Goal: Task Accomplishment & Management: Complete application form

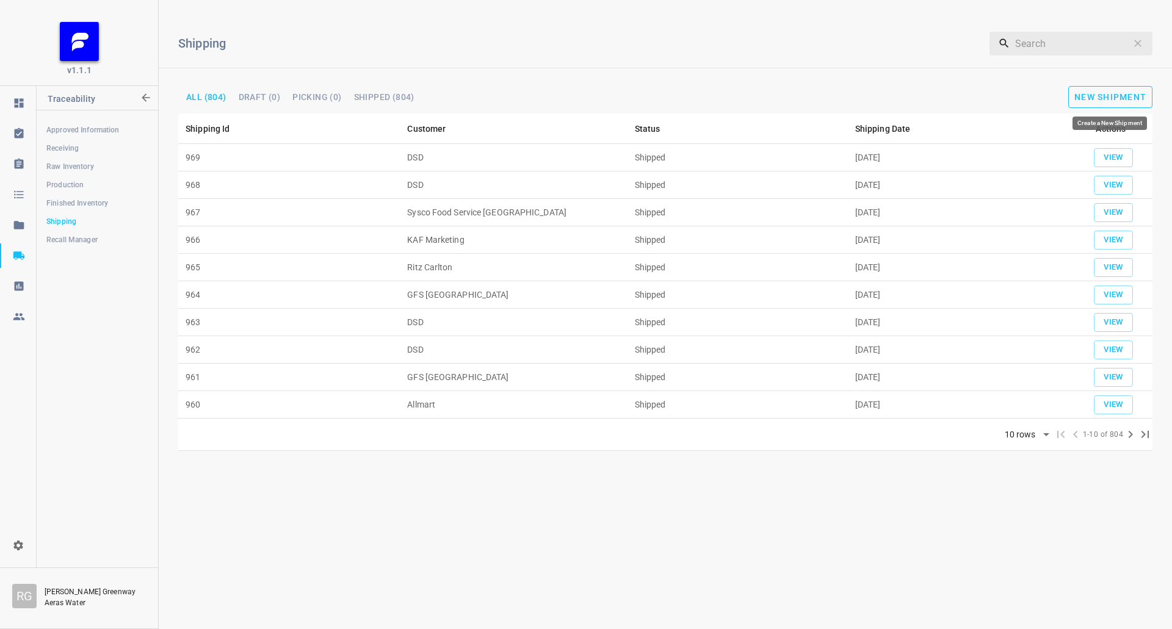
click at [1118, 93] on span "New Shipment" at bounding box center [1111, 97] width 72 height 10
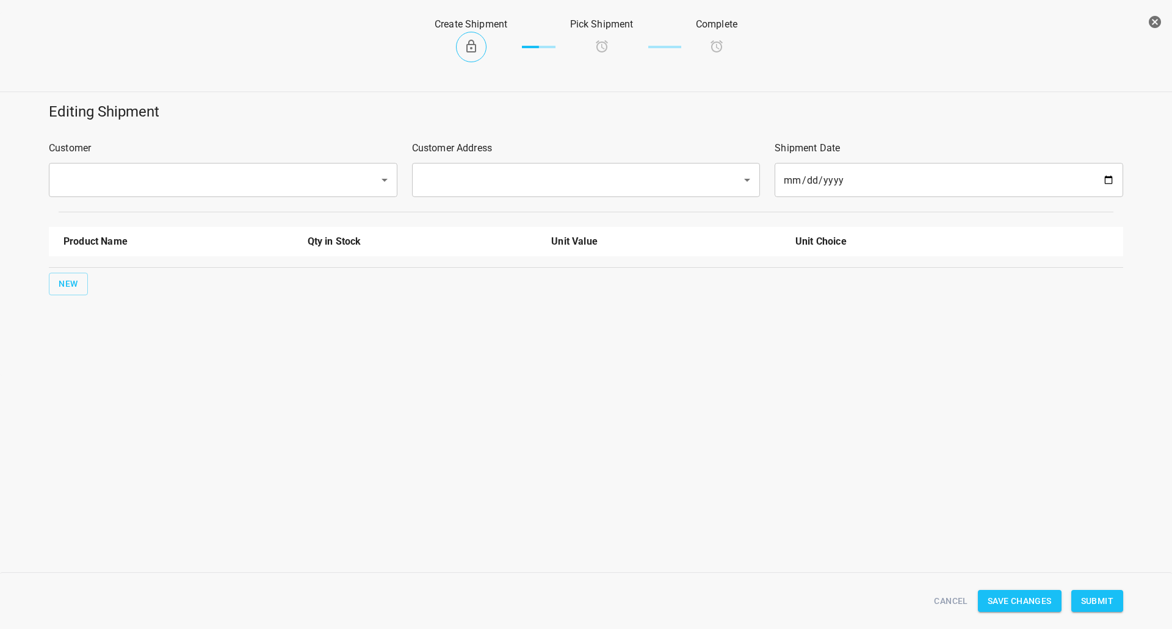
drag, startPoint x: 151, startPoint y: 161, endPoint x: 146, endPoint y: 165, distance: 7.0
click at [152, 160] on div "Customer ​" at bounding box center [223, 169] width 363 height 71
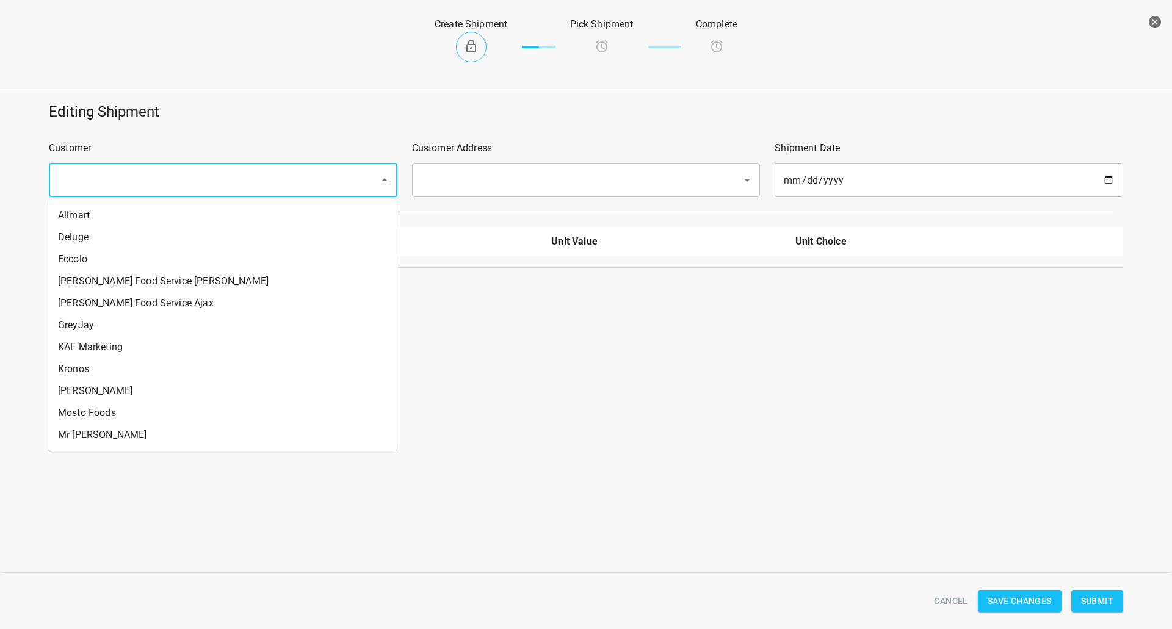
click at [135, 177] on input "text" at bounding box center [205, 180] width 303 height 23
click at [1151, 18] on icon "button" at bounding box center [1155, 22] width 12 height 12
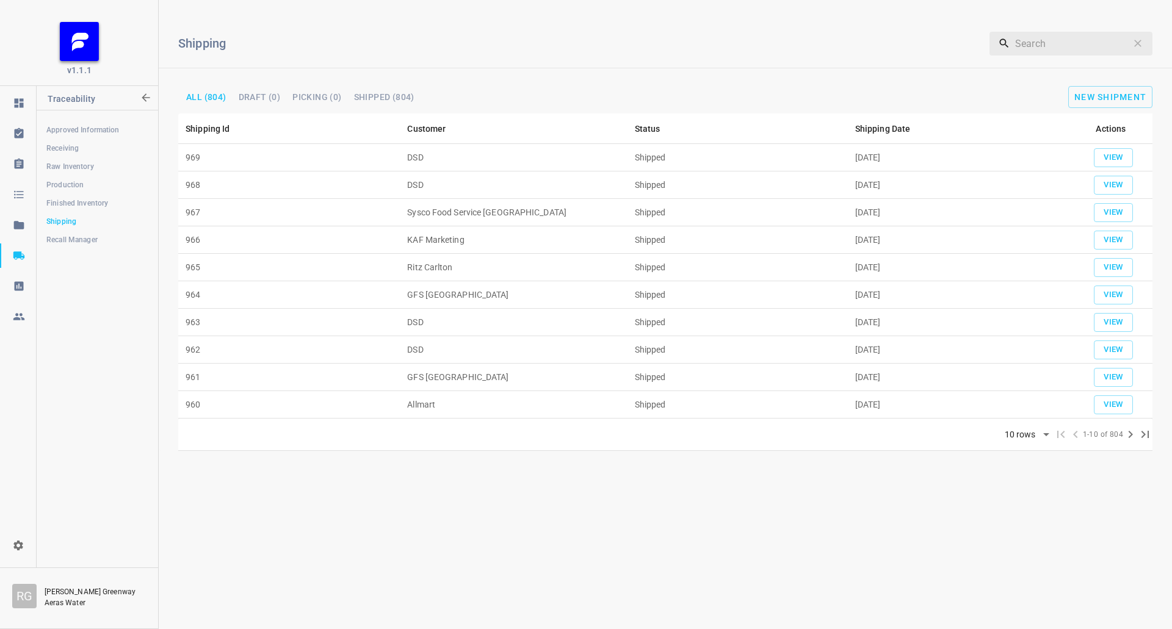
drag, startPoint x: 79, startPoint y: 183, endPoint x: 89, endPoint y: 181, distance: 10.7
click at [79, 182] on span "Production" at bounding box center [96, 185] width 101 height 12
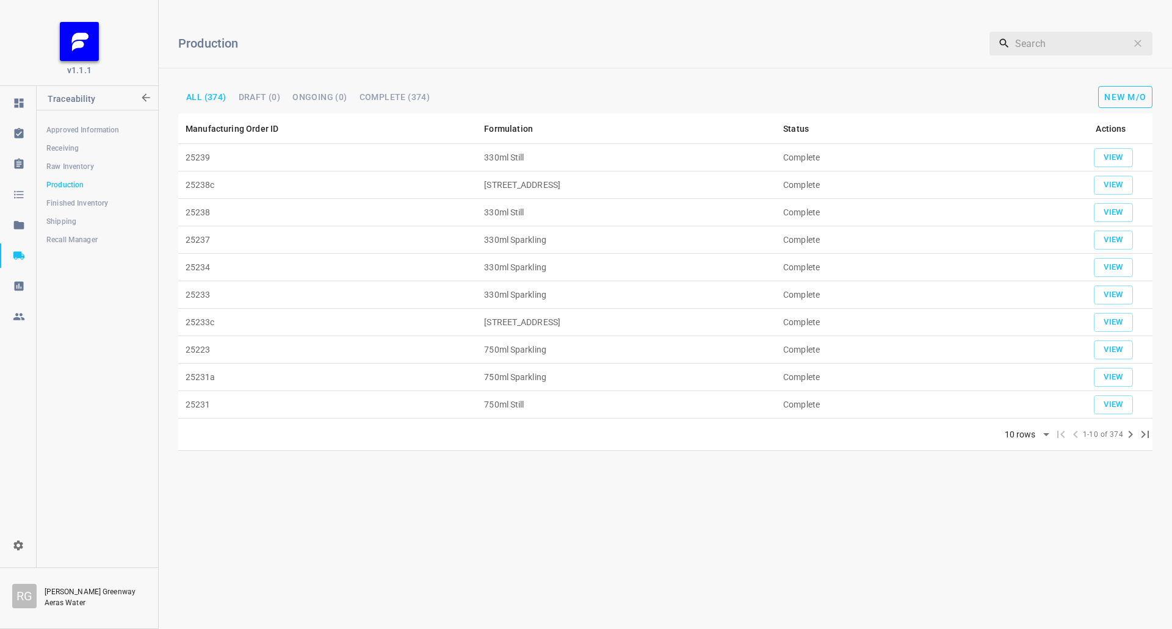
drag, startPoint x: 1160, startPoint y: 74, endPoint x: 1145, endPoint y: 87, distance: 20.3
click at [1158, 74] on div "Production ​ All (374) DRAFT (0) Ongoing (0) Complete (374) New M/O" at bounding box center [665, 62] width 1013 height 104
click at [1128, 105] on button "New M/O" at bounding box center [1125, 97] width 54 height 22
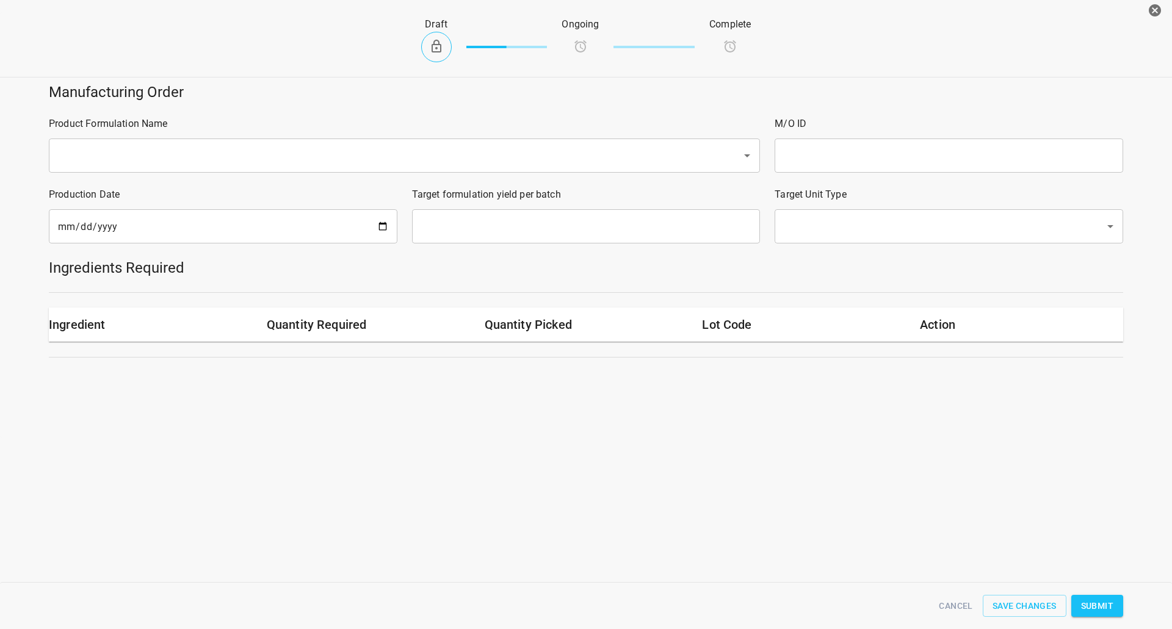
click at [312, 159] on input "text" at bounding box center [387, 155] width 666 height 23
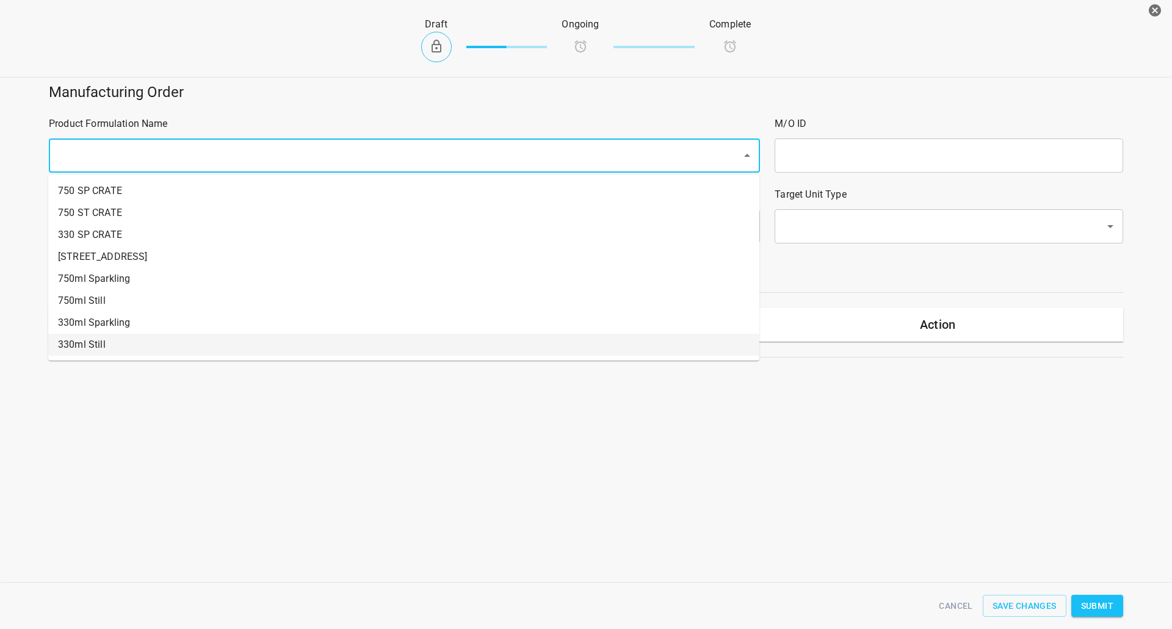
click at [123, 341] on li "330ml Still" at bounding box center [403, 345] width 711 height 22
type input "1"
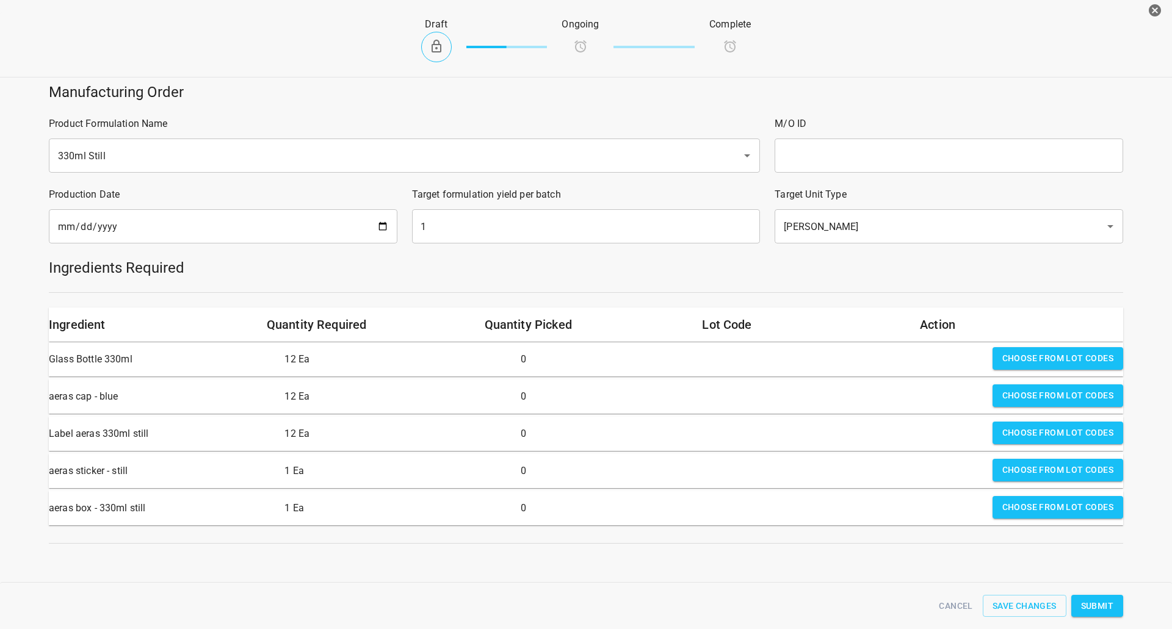
click at [835, 159] on input "text" at bounding box center [949, 156] width 349 height 34
type input "25240"
click at [453, 230] on input "1" at bounding box center [586, 226] width 349 height 34
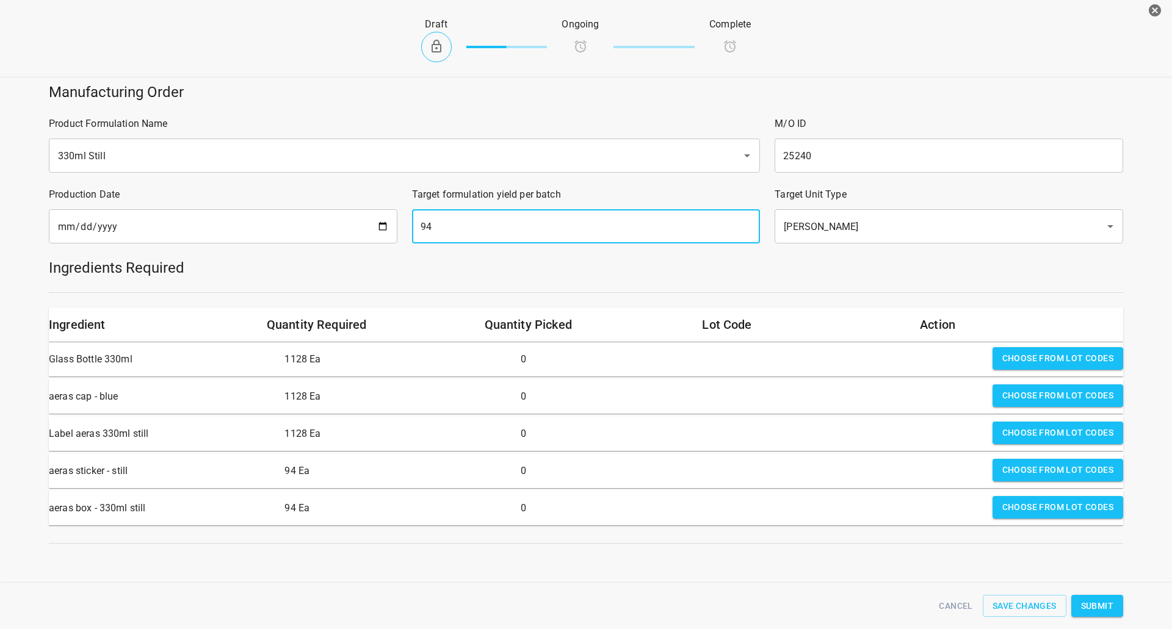
type input "94"
drag, startPoint x: 1059, startPoint y: 363, endPoint x: 1052, endPoint y: 364, distance: 7.6
click at [1059, 362] on span "Choose from lot codes" at bounding box center [1057, 358] width 111 height 15
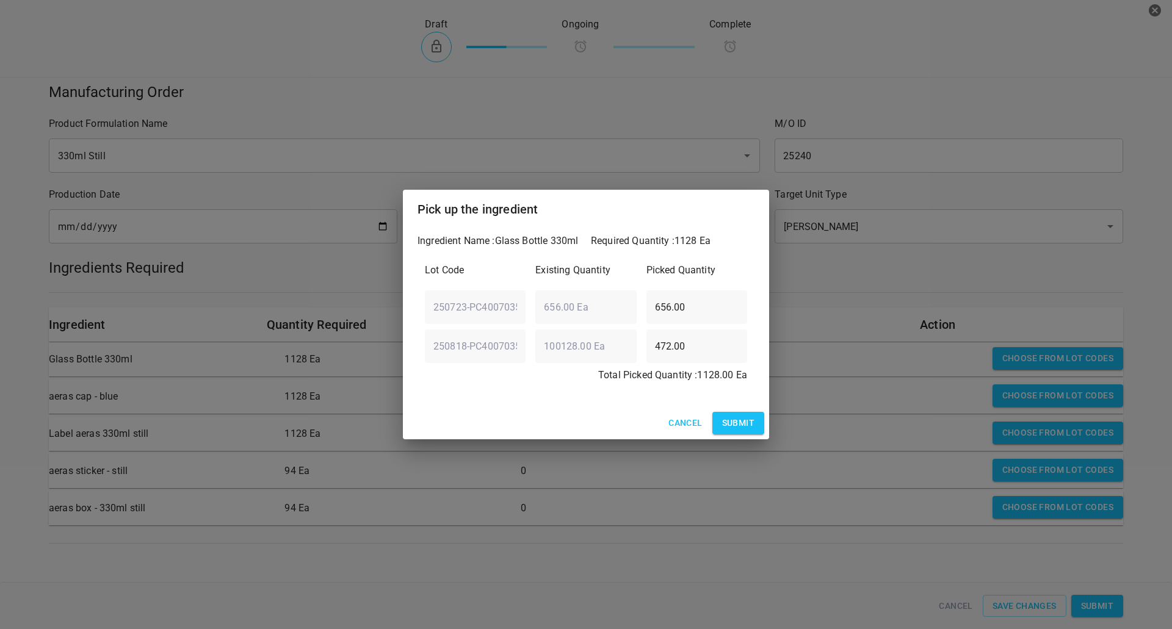
click at [743, 429] on span "Submit" at bounding box center [738, 423] width 32 height 15
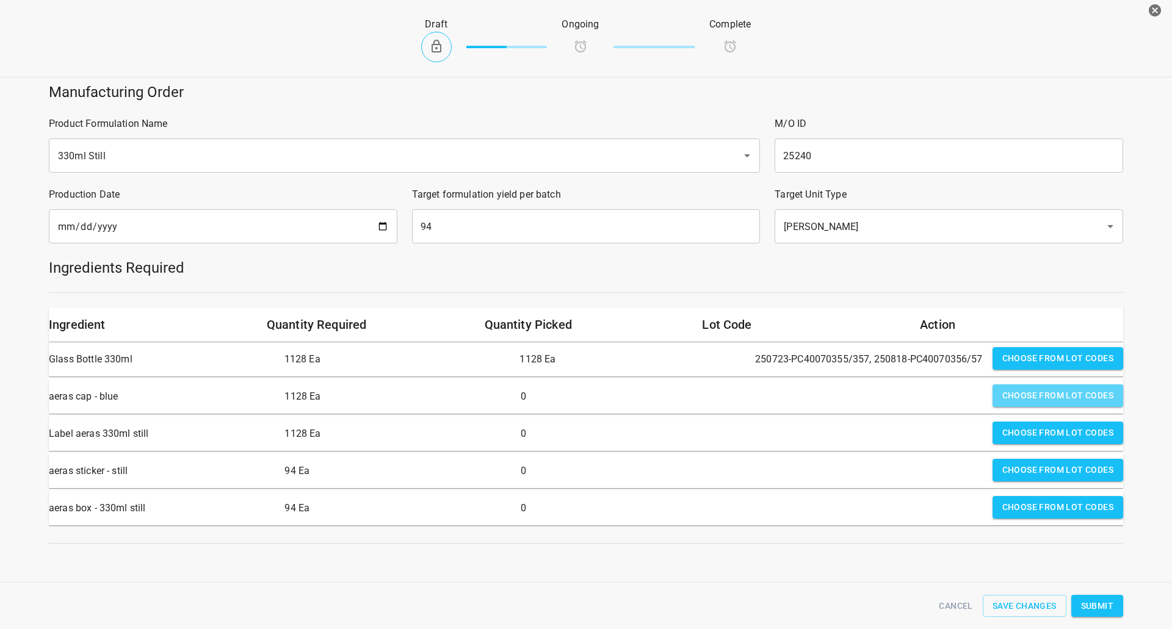
click at [1028, 399] on span "Choose from lot codes" at bounding box center [1057, 395] width 111 height 15
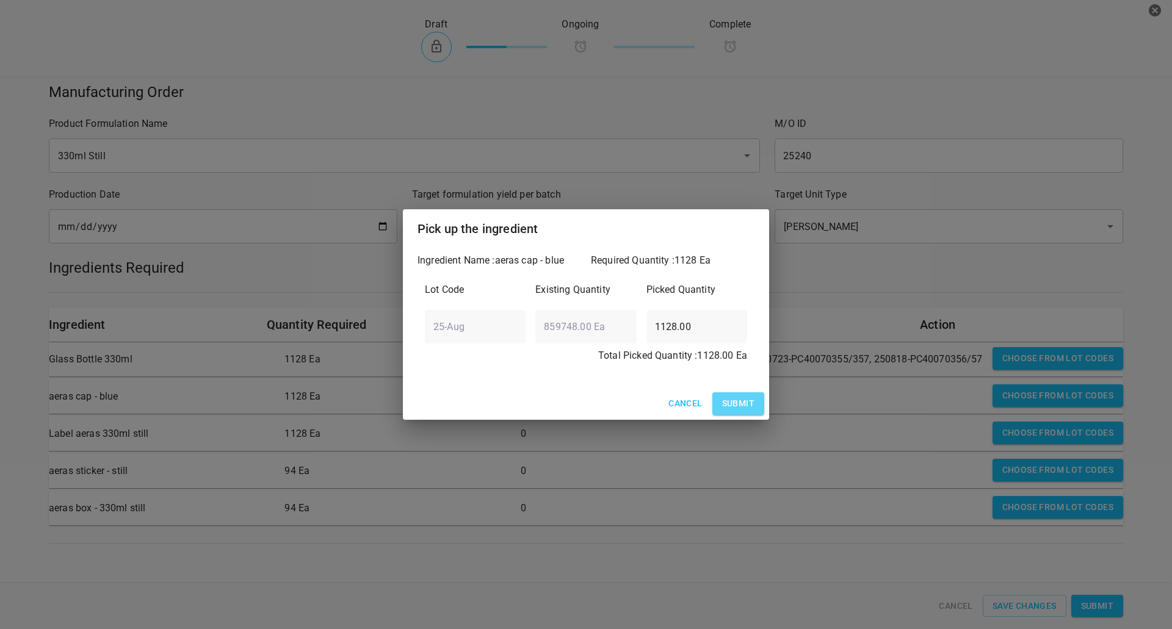
click at [728, 406] on span "Submit" at bounding box center [738, 403] width 32 height 15
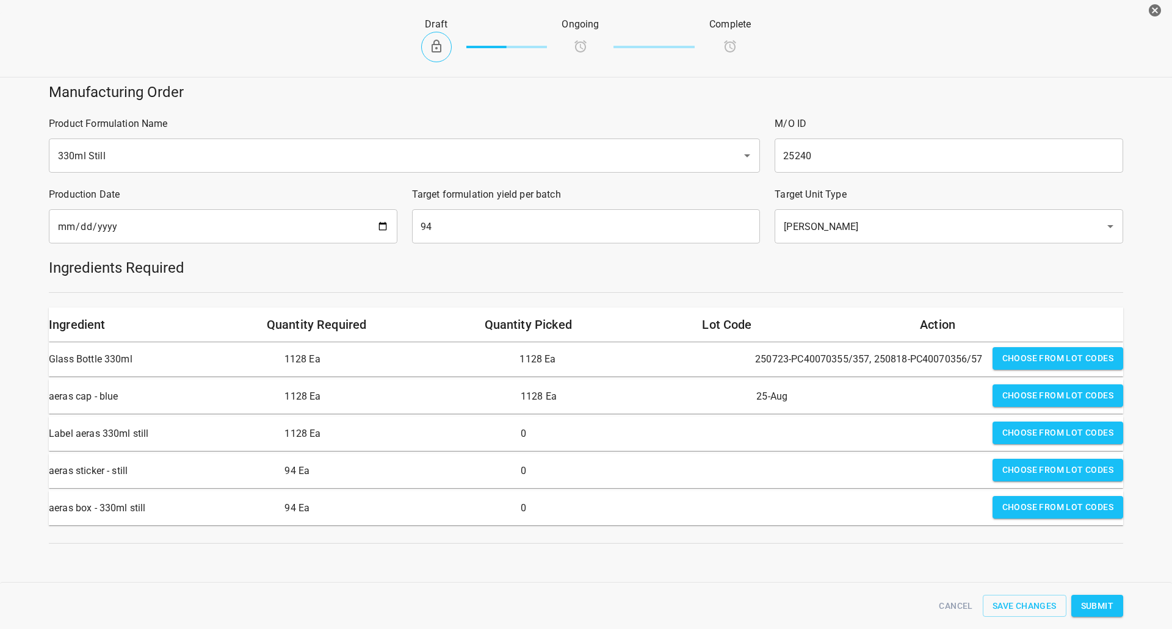
click at [1047, 428] on span "Choose from lot codes" at bounding box center [1057, 433] width 111 height 15
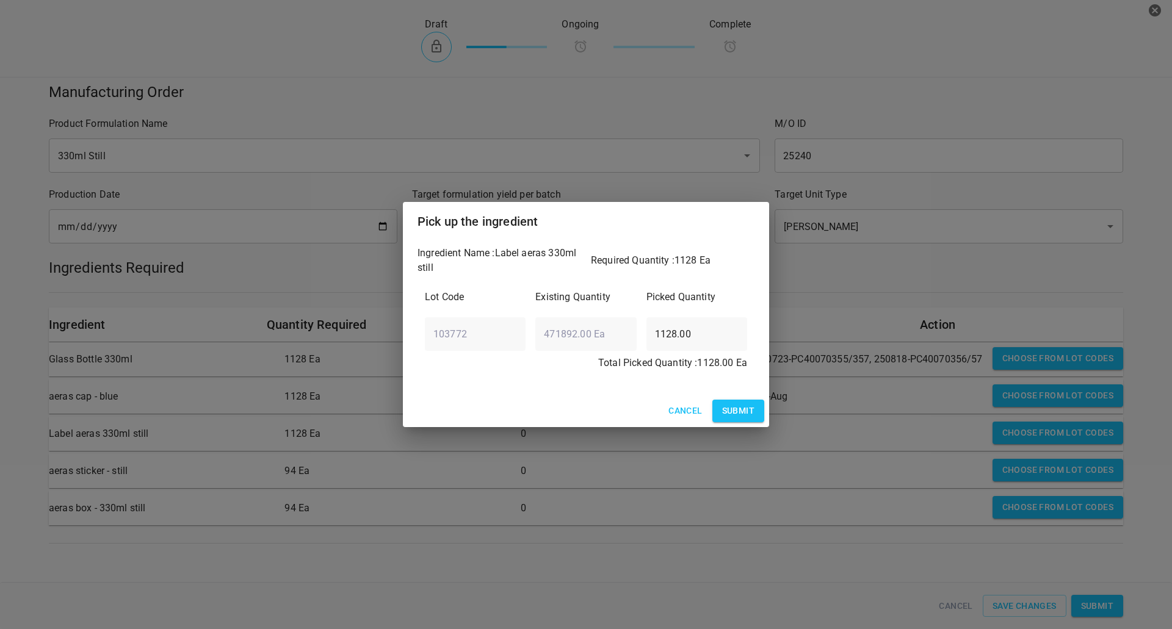
drag, startPoint x: 722, startPoint y: 419, endPoint x: 873, endPoint y: 443, distance: 153.4
click at [723, 418] on button "Submit" at bounding box center [738, 411] width 52 height 23
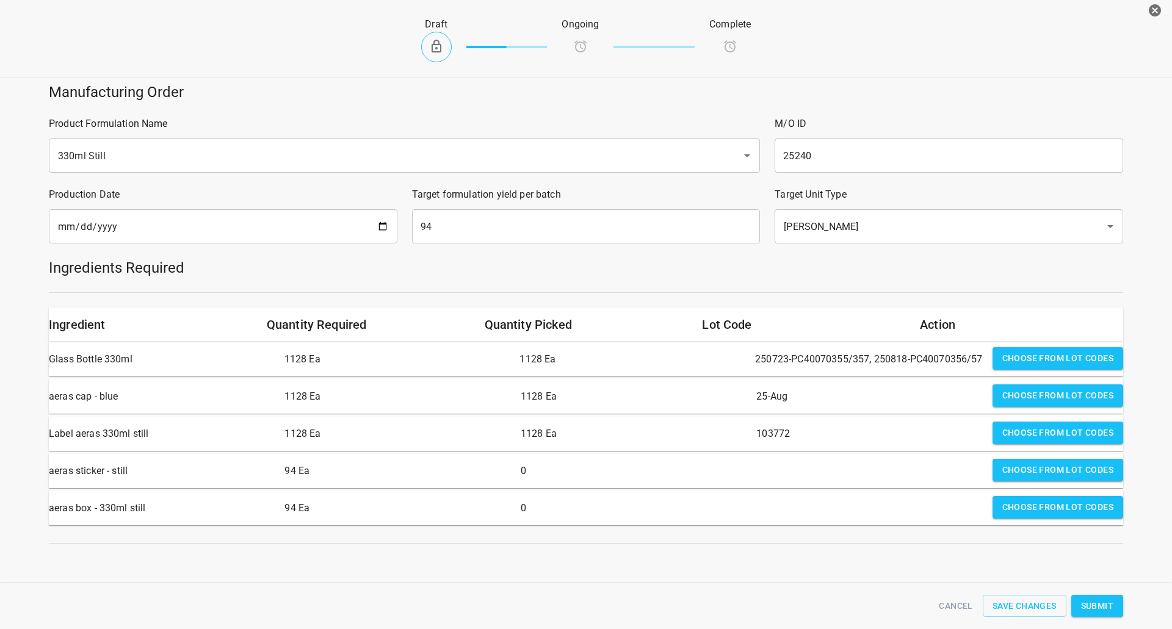
drag, startPoint x: 1021, startPoint y: 473, endPoint x: 875, endPoint y: 472, distance: 146.5
click at [1017, 472] on span "Choose from lot codes" at bounding box center [1057, 470] width 111 height 15
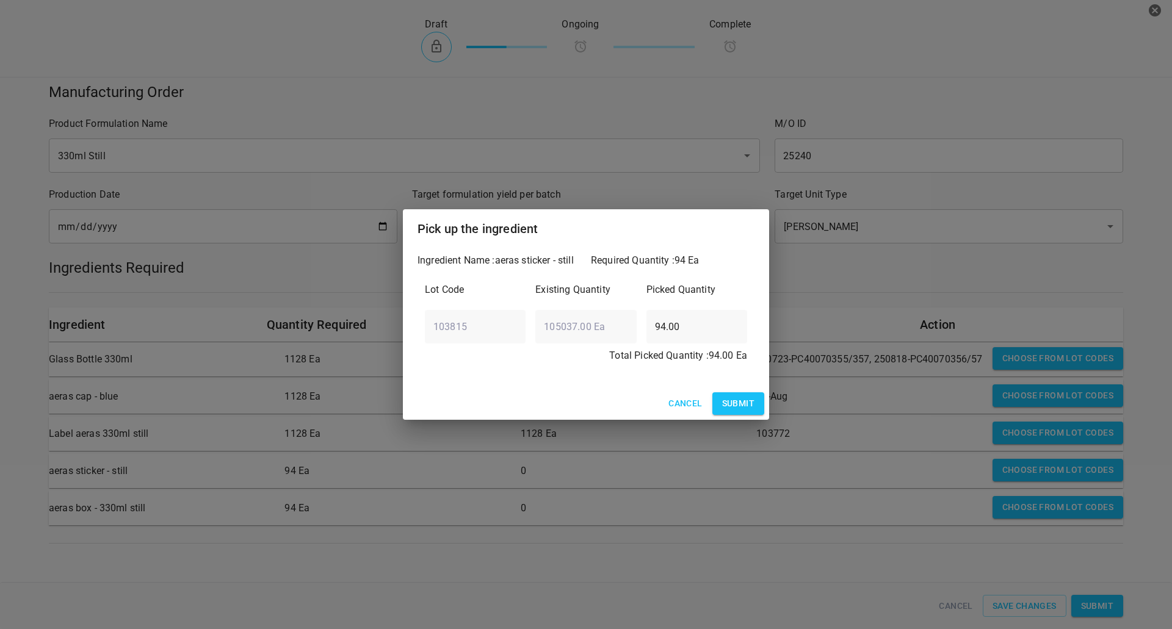
click at [733, 407] on span "Submit" at bounding box center [738, 403] width 32 height 15
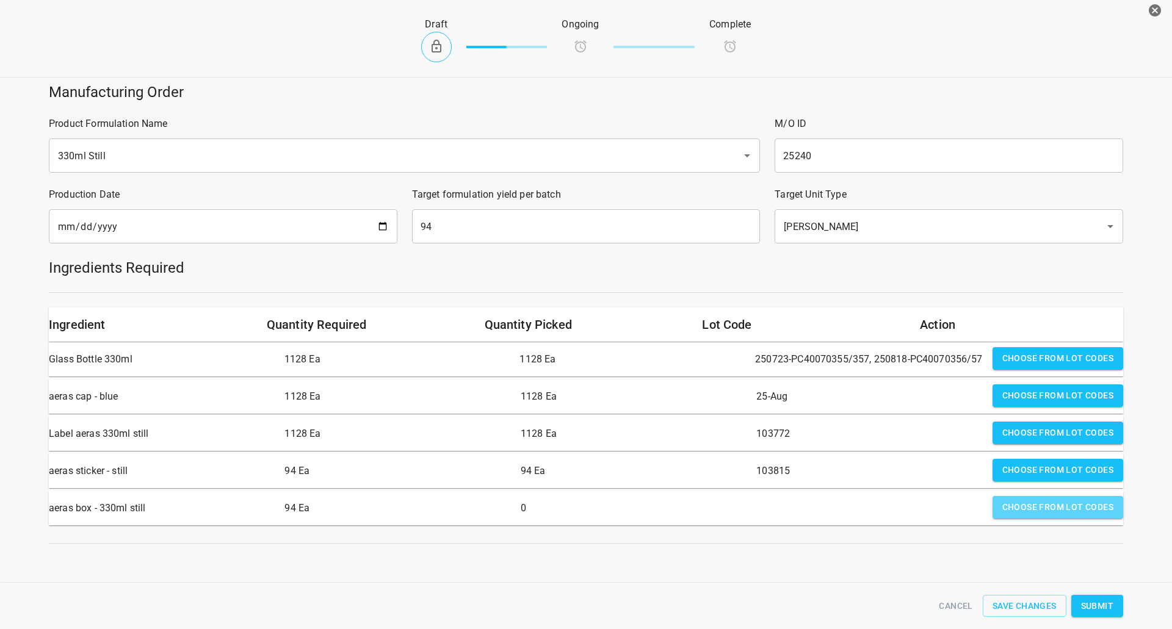
drag, startPoint x: 1019, startPoint y: 506, endPoint x: 921, endPoint y: 494, distance: 99.1
click at [1011, 505] on span "Choose from lot codes" at bounding box center [1057, 507] width 111 height 15
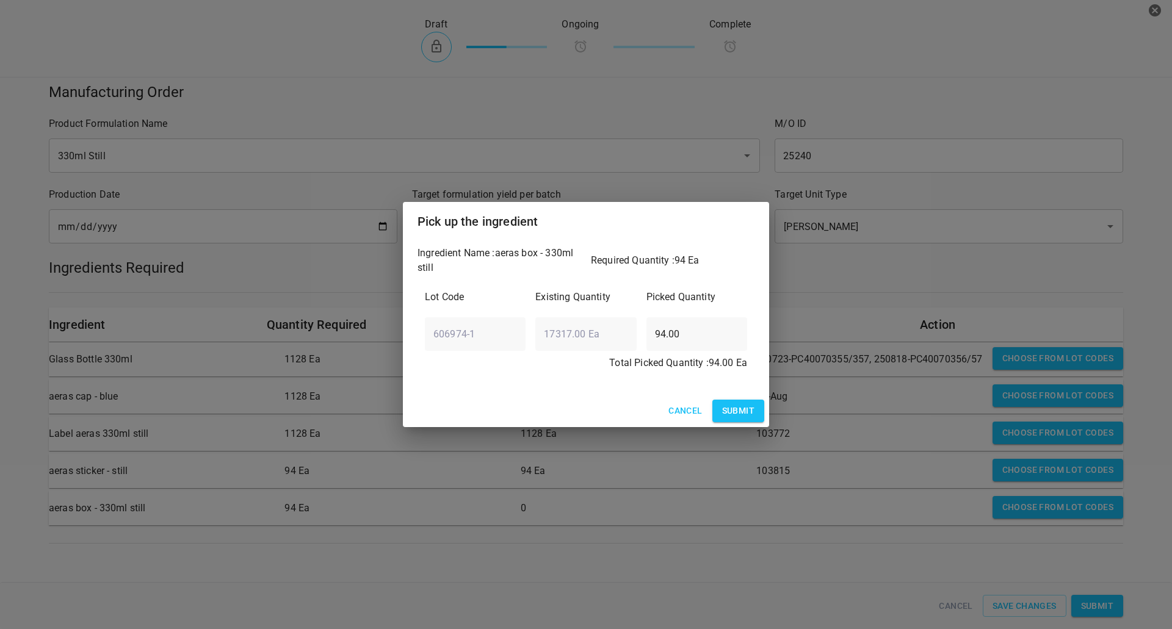
click at [706, 413] on button "Cancel" at bounding box center [685, 411] width 43 height 23
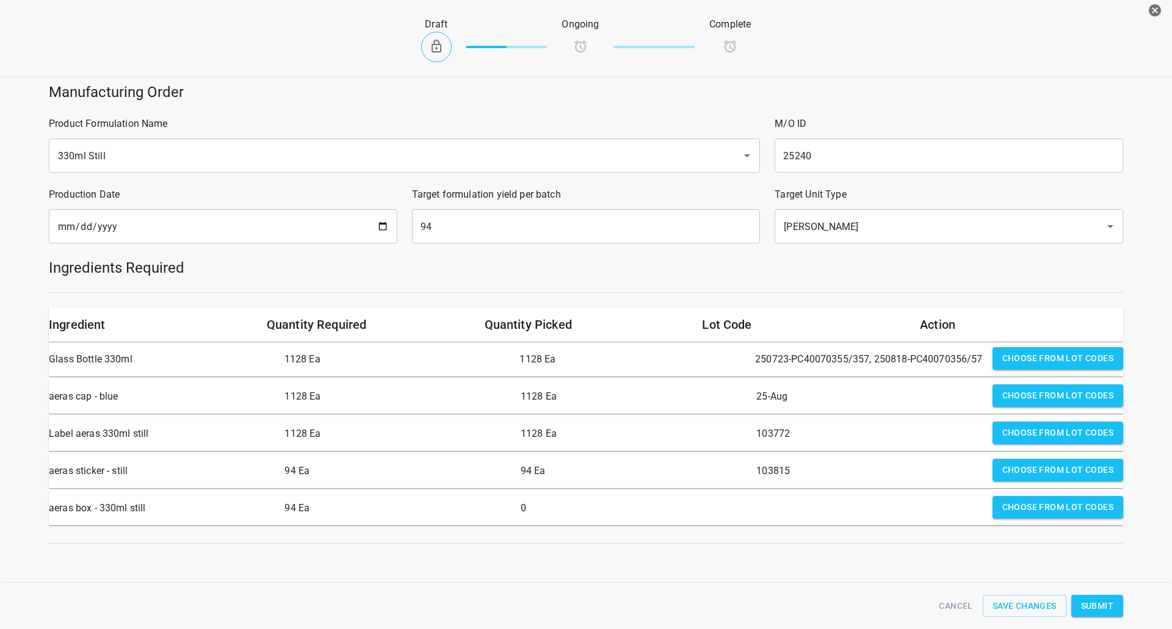
click at [1002, 509] on span "Choose from lot codes" at bounding box center [1057, 507] width 111 height 15
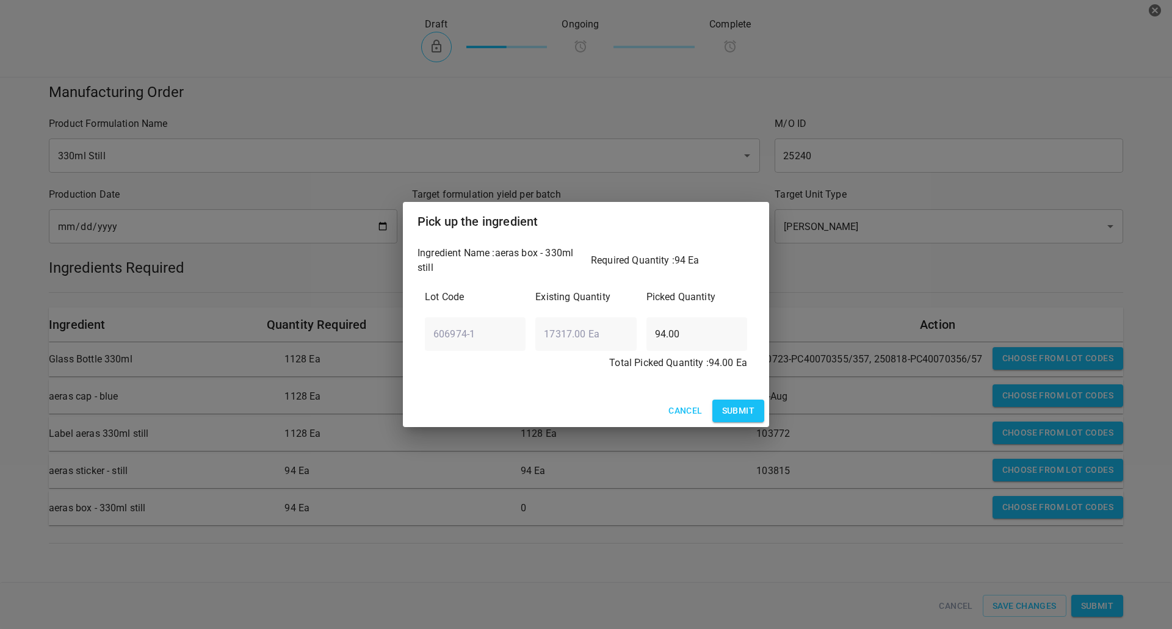
drag, startPoint x: 739, startPoint y: 408, endPoint x: 963, endPoint y: 480, distance: 235.4
click at [739, 408] on span "Submit" at bounding box center [738, 411] width 32 height 15
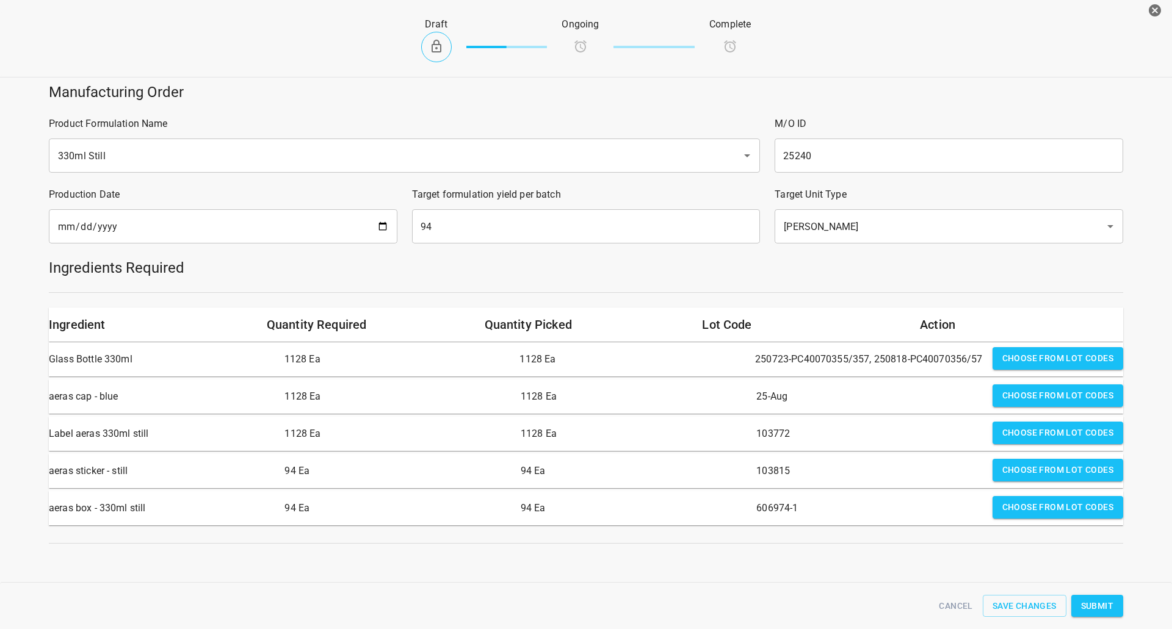
click at [1096, 606] on span "Submit" at bounding box center [1097, 606] width 32 height 15
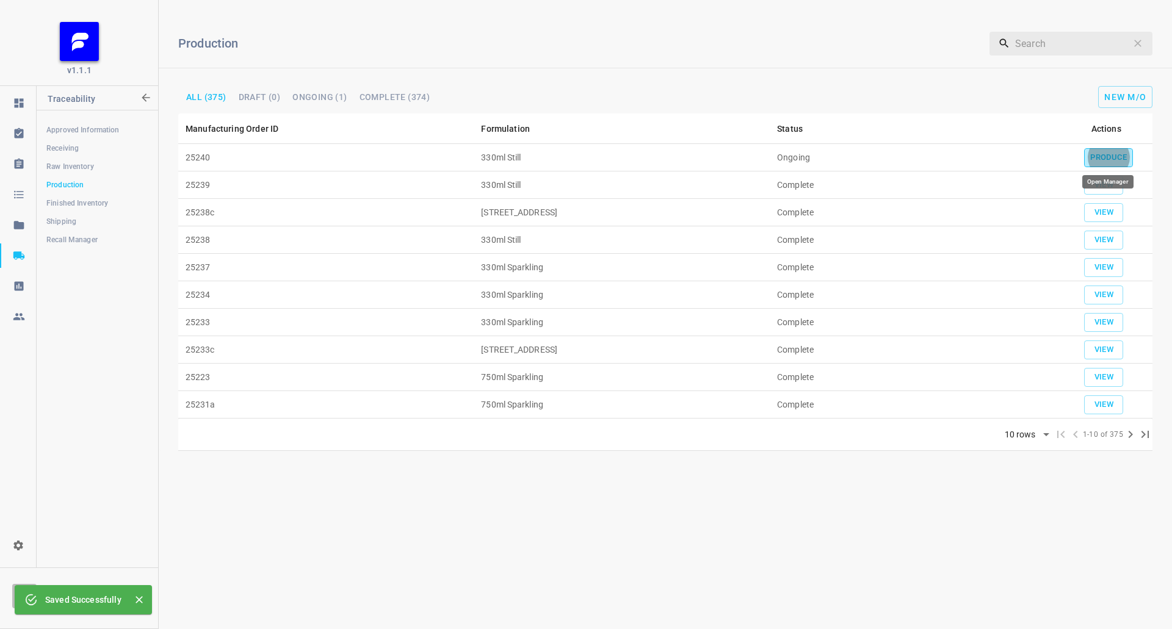
click at [1108, 154] on span "Produce" at bounding box center [1108, 158] width 37 height 14
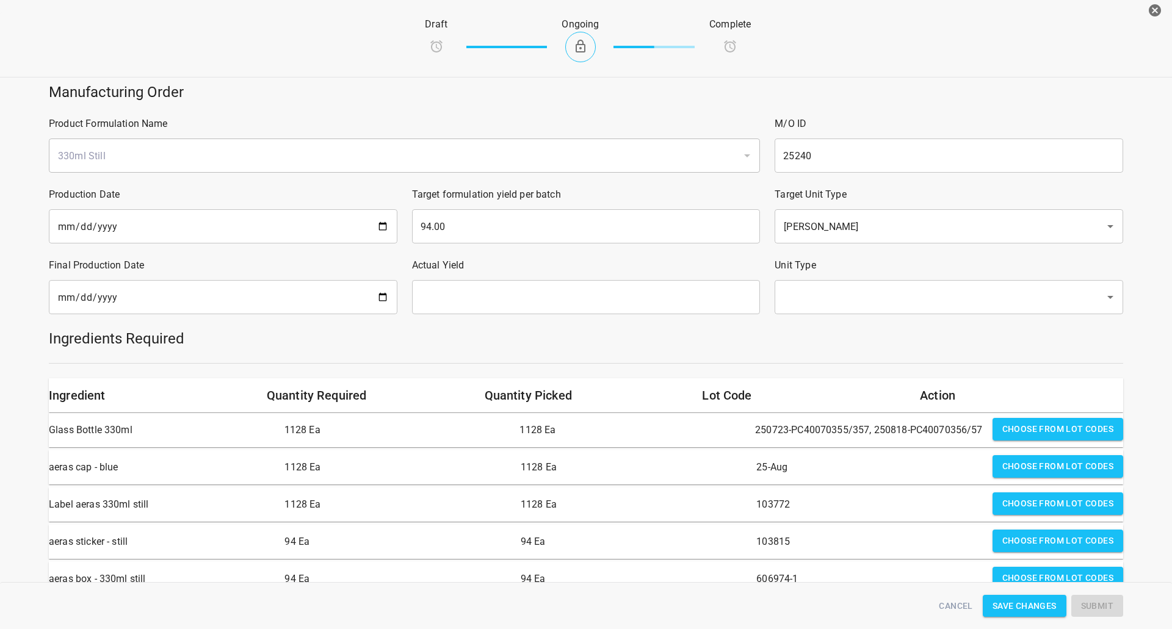
click at [211, 305] on input "date" at bounding box center [223, 297] width 349 height 34
click at [382, 289] on input "date" at bounding box center [223, 297] width 349 height 34
click at [383, 301] on input "date" at bounding box center [223, 297] width 349 height 34
type input "[DATE]"
click at [518, 305] on input "text" at bounding box center [586, 297] width 349 height 34
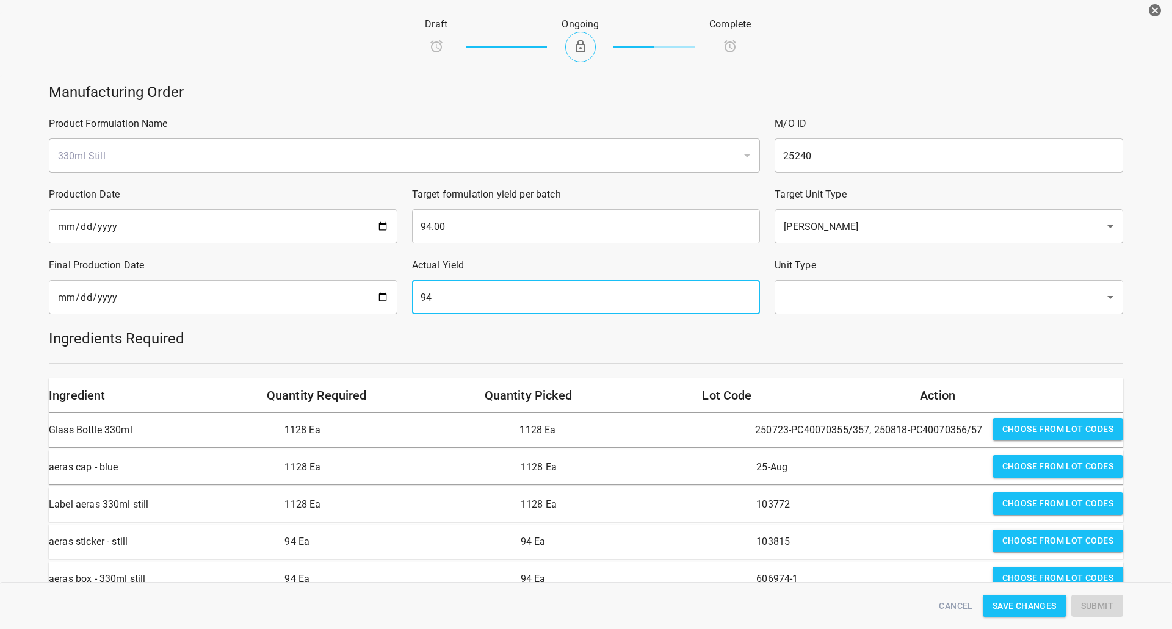
type input "94"
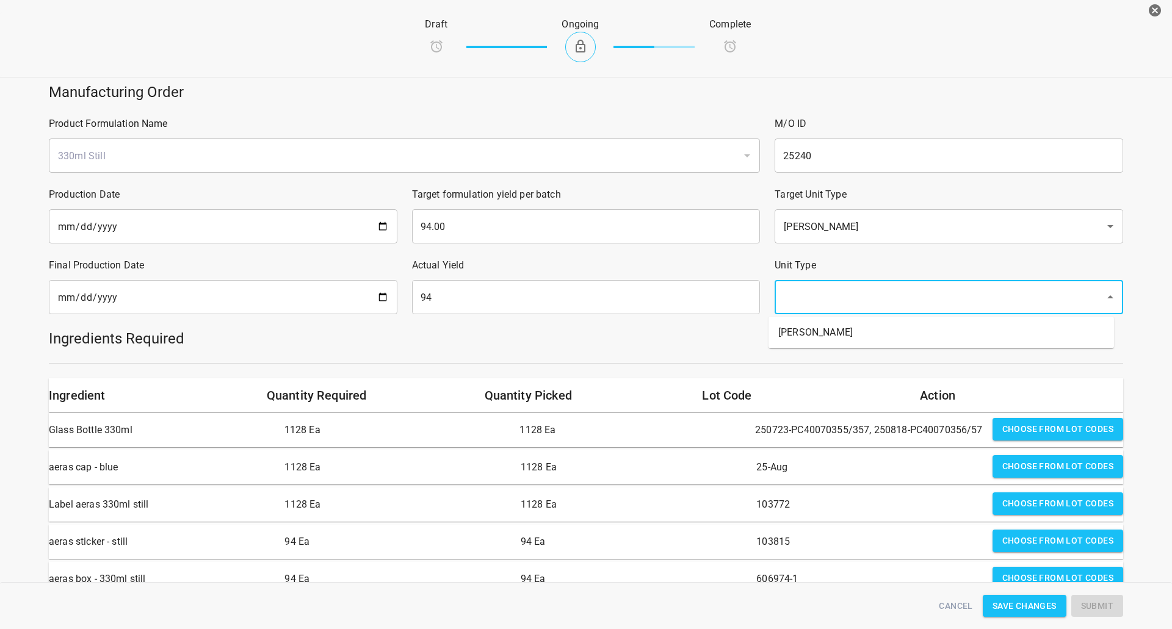
drag, startPoint x: 808, startPoint y: 294, endPoint x: 807, endPoint y: 325, distance: 30.5
click at [808, 295] on input "text" at bounding box center [931, 297] width 303 height 23
drag, startPoint x: 803, startPoint y: 333, endPoint x: 703, endPoint y: 366, distance: 104.8
click at [803, 334] on li "[PERSON_NAME]" at bounding box center [942, 333] width 346 height 22
click at [631, 386] on h6 "Quantity Picked" at bounding box center [586, 396] width 203 height 20
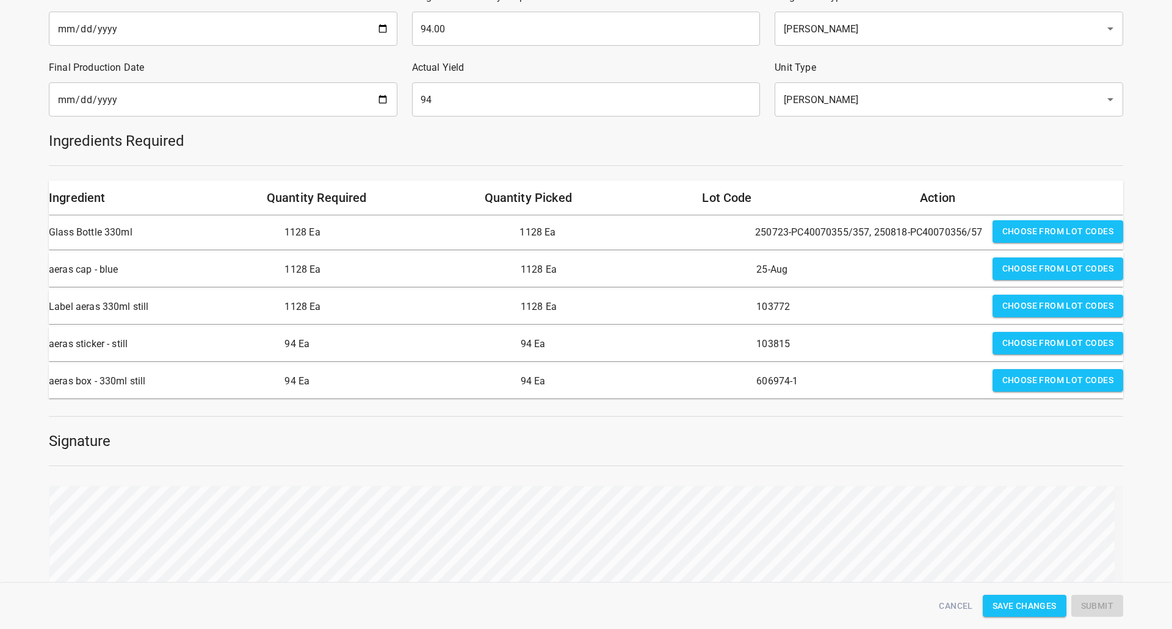
scroll to position [244, 0]
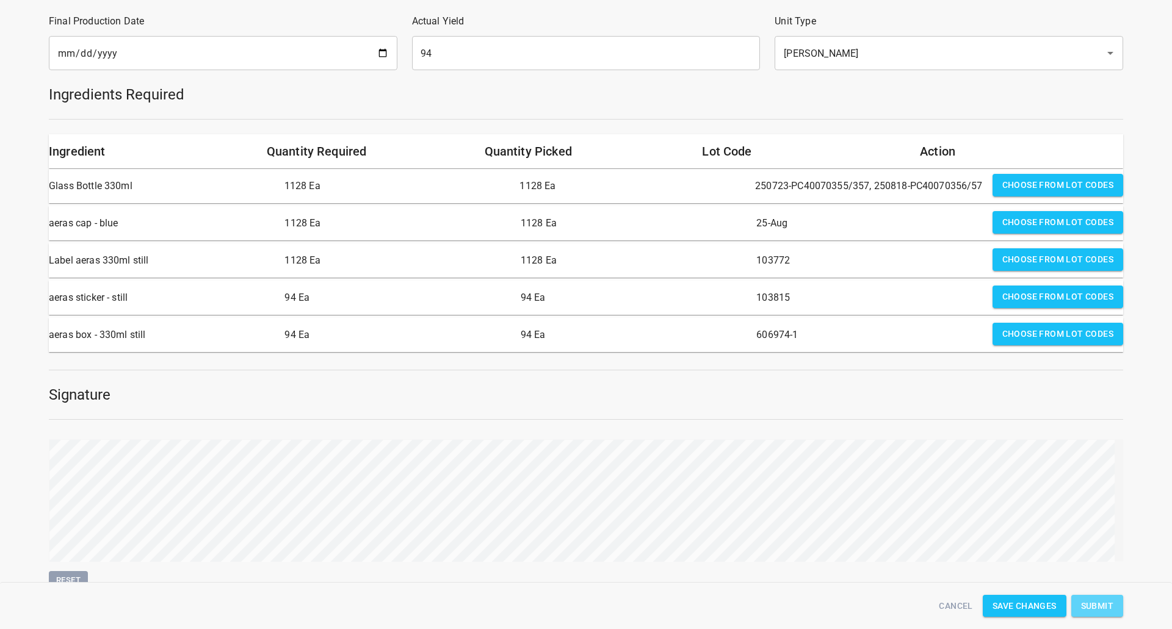
drag, startPoint x: 1089, startPoint y: 607, endPoint x: 1069, endPoint y: 573, distance: 39.9
click at [1089, 608] on span "Submit" at bounding box center [1097, 606] width 32 height 15
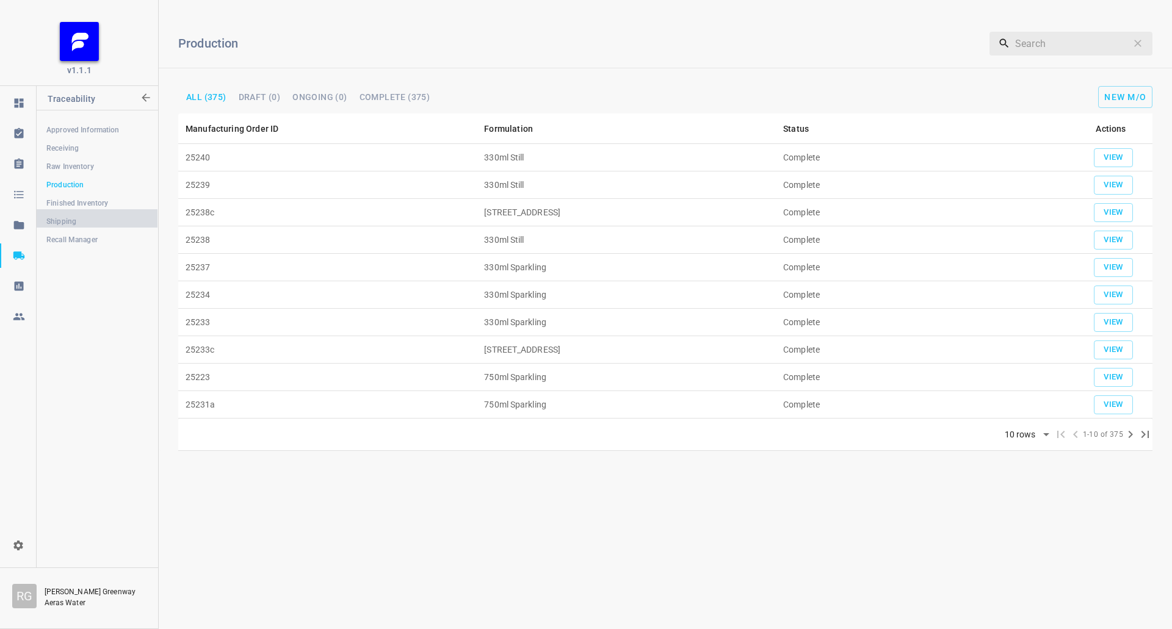
click at [57, 213] on link "Shipping" at bounding box center [97, 221] width 121 height 24
